Goal: Information Seeking & Learning: Learn about a topic

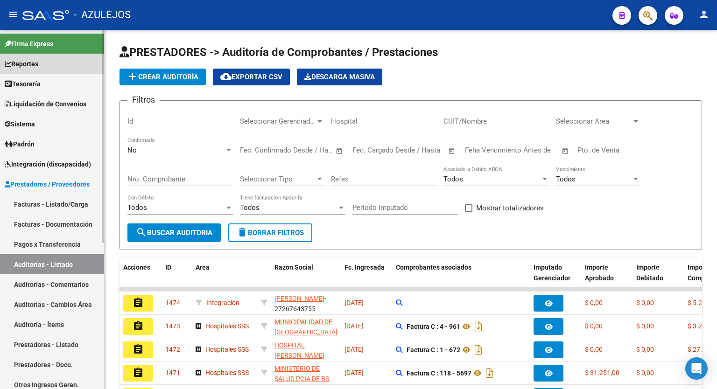
click at [34, 55] on link "Reportes" at bounding box center [52, 64] width 104 height 20
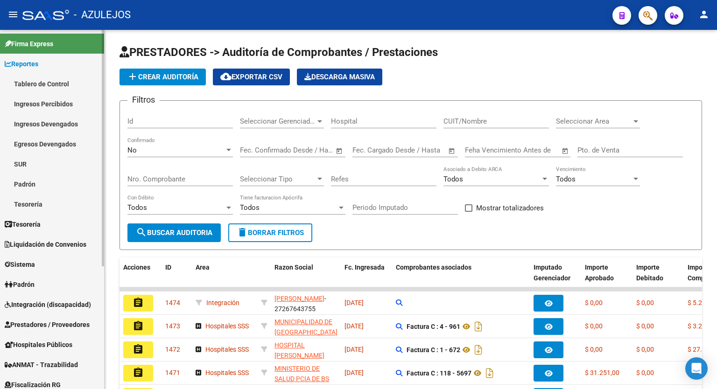
click at [32, 76] on link "Tablero de Control" at bounding box center [52, 84] width 104 height 20
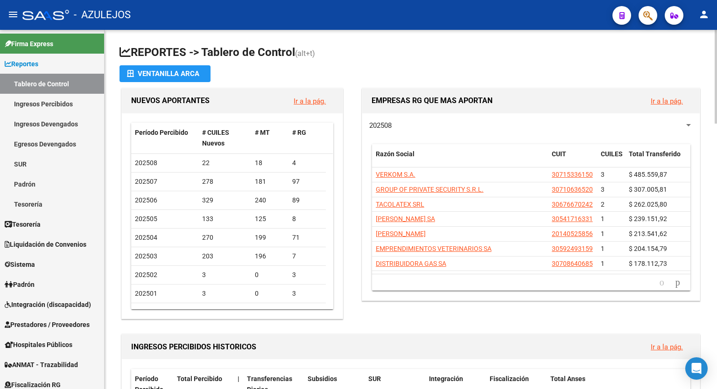
click at [545, 51] on h1 "REPORTES -> Tablero de Control (alt+t)" at bounding box center [410, 53] width 582 height 16
click at [413, 59] on h1 "REPORTES -> Tablero de Control (alt+t)" at bounding box center [410, 53] width 582 height 16
click at [494, 60] on h1 "REPORTES -> Tablero de Control (alt+t)" at bounding box center [410, 53] width 582 height 16
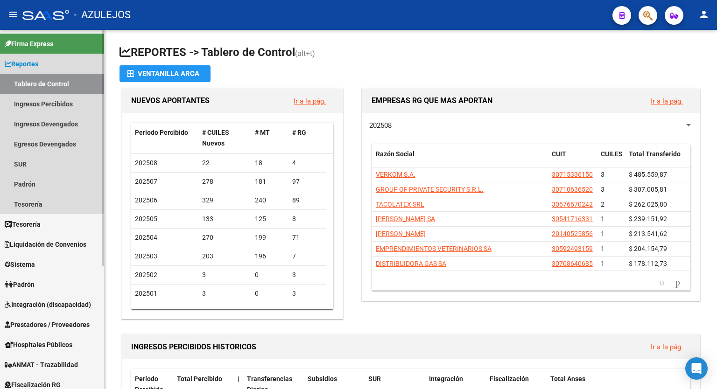
click at [32, 62] on span "Reportes" at bounding box center [22, 64] width 34 height 10
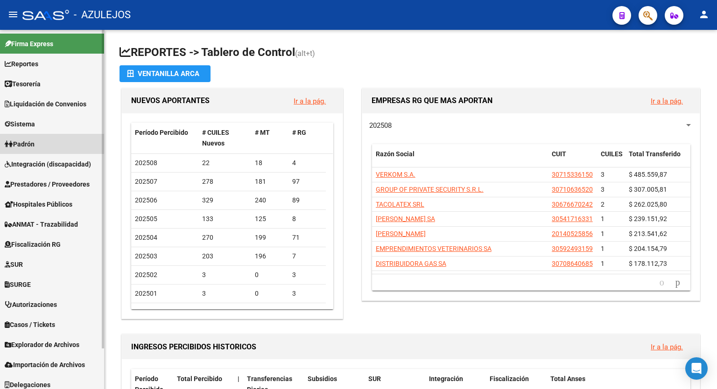
click at [35, 143] on span "Padrón" at bounding box center [20, 144] width 30 height 10
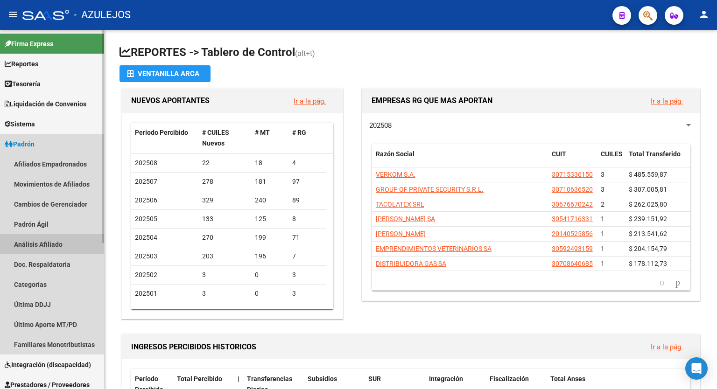
click at [43, 241] on link "Análisis Afiliado" at bounding box center [52, 244] width 104 height 20
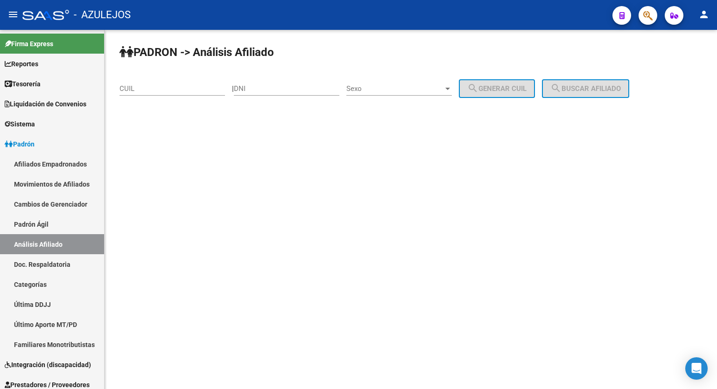
click at [180, 86] on input "CUIL" at bounding box center [171, 88] width 105 height 8
type input "20-26843073-4"
click at [588, 86] on span "search Buscar afiliado" at bounding box center [585, 88] width 70 height 8
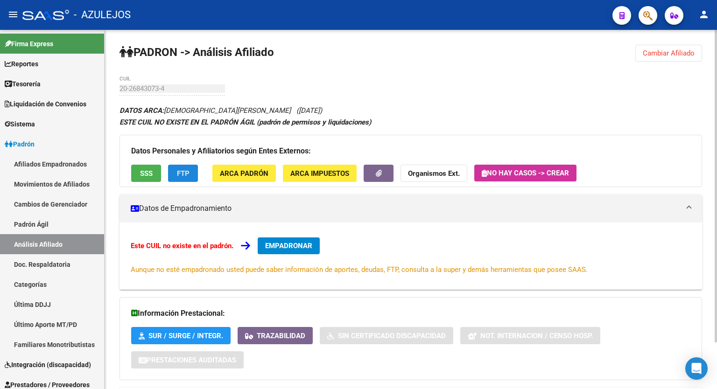
click at [186, 168] on button "FTP" at bounding box center [183, 173] width 30 height 17
click at [144, 170] on span "SSS" at bounding box center [146, 173] width 13 height 8
click at [381, 175] on button "button" at bounding box center [379, 173] width 30 height 17
click at [434, 174] on strong "Organismos Ext." at bounding box center [434, 173] width 52 height 8
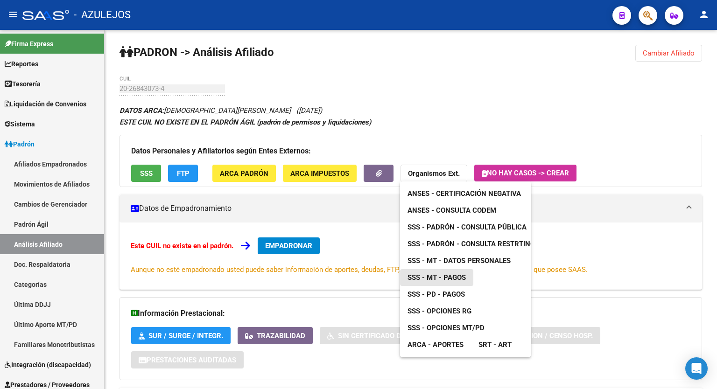
click at [444, 277] on span "SSS - MT - Pagos" at bounding box center [436, 277] width 58 height 8
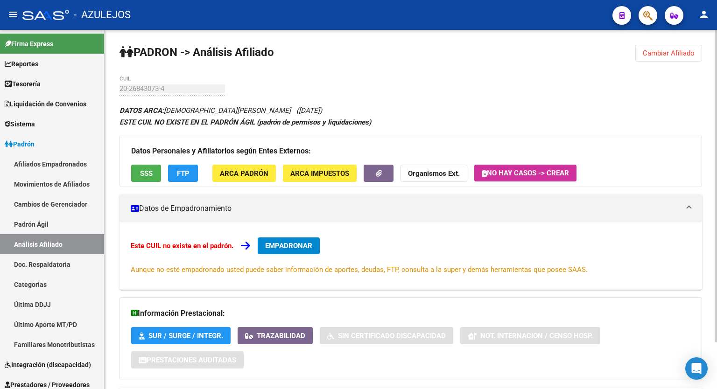
click at [508, 61] on div "PADRON -> Análisis Afiliado Cambiar Afiliado 20-26843073-4 CUIL DATOS ARCA: [PE…" at bounding box center [411, 236] width 612 height 413
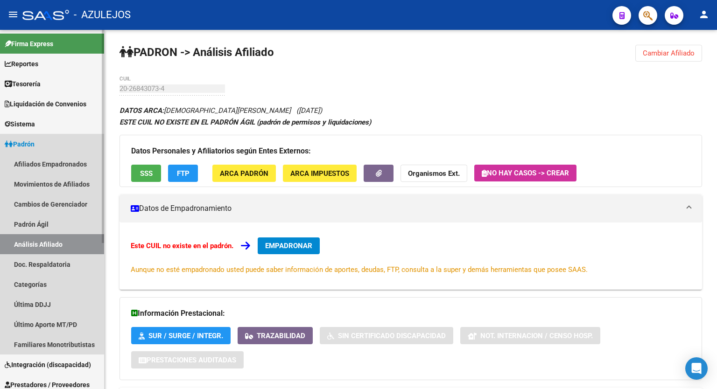
click at [43, 147] on link "Padrón" at bounding box center [52, 144] width 104 height 20
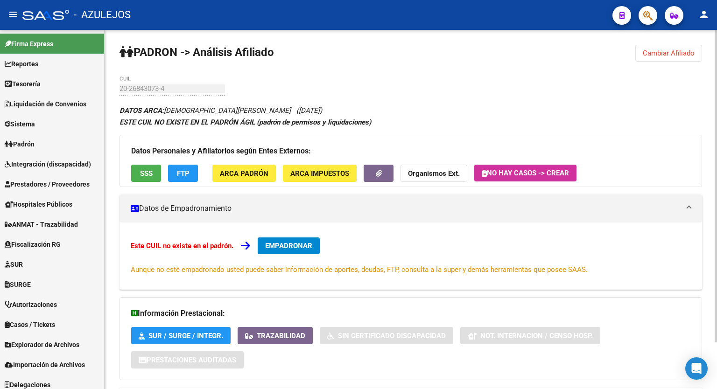
click at [467, 95] on div "PADRON -> Análisis Afiliado Cambiar Afiliado 20-26843073-4 CUIL DATOS ARCA: [PE…" at bounding box center [411, 236] width 612 height 413
